Goal: Navigation & Orientation: Go to known website

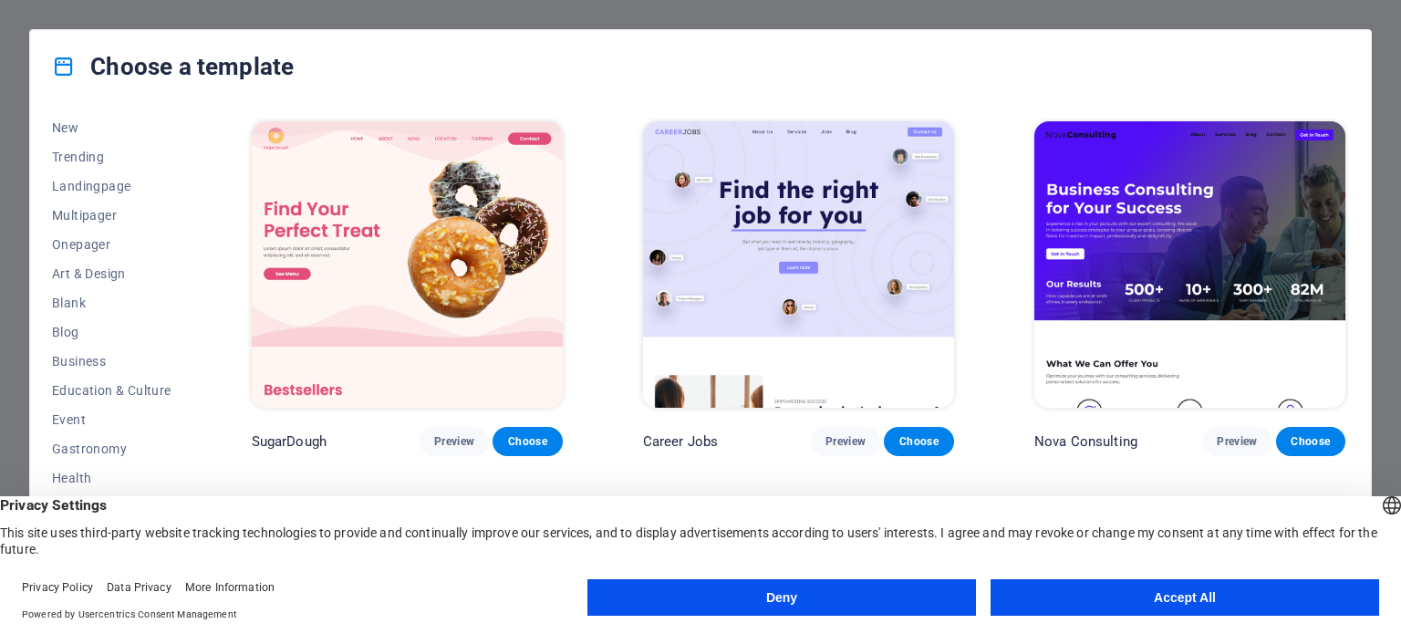
scroll to position [91, 0]
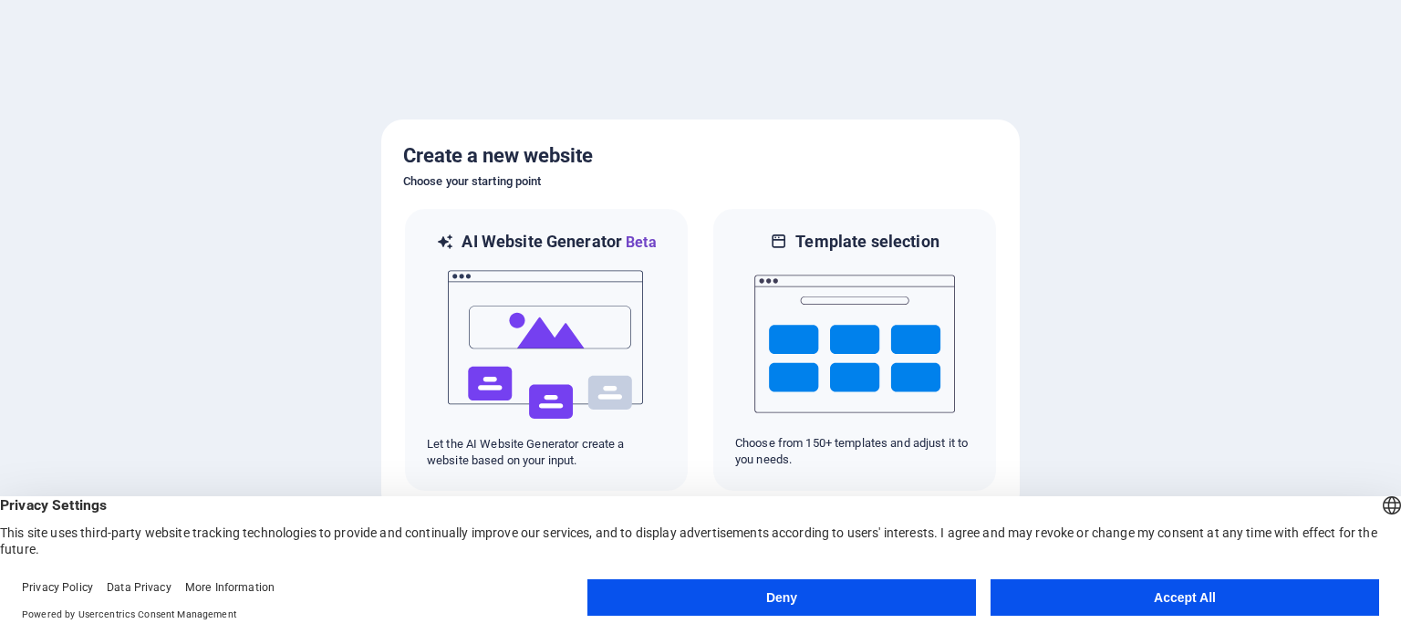
click at [1113, 605] on button "Accept All" at bounding box center [1185, 597] width 389 height 36
